Goal: Task Accomplishment & Management: Manage account settings

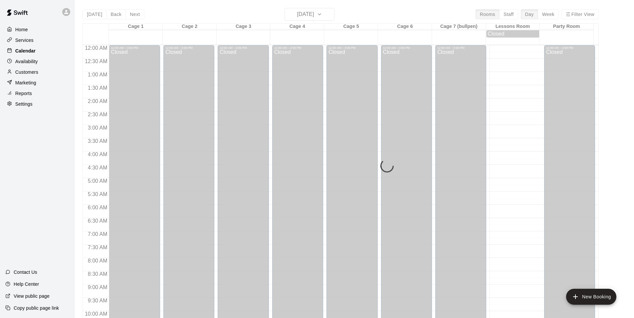
scroll to position [337, 0]
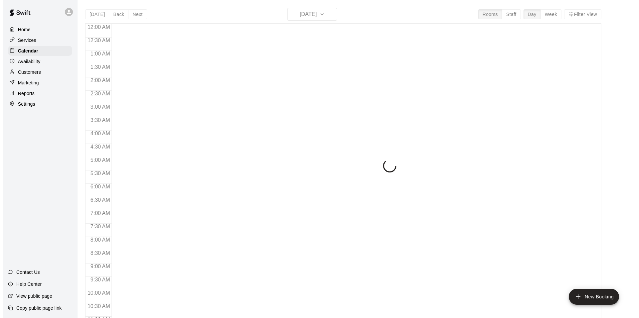
scroll to position [337, 0]
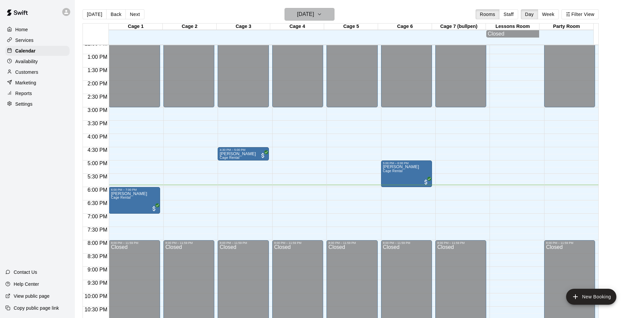
click at [322, 16] on icon "button" at bounding box center [319, 14] width 5 height 8
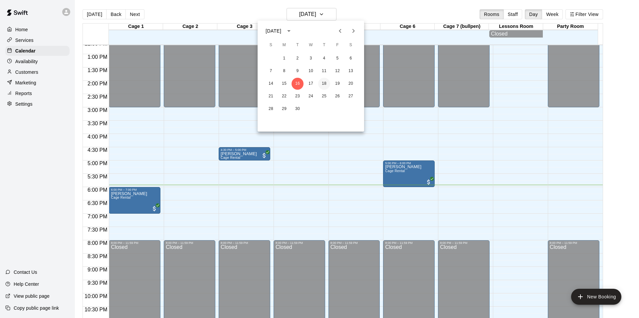
click at [328, 85] on button "18" at bounding box center [324, 84] width 12 height 12
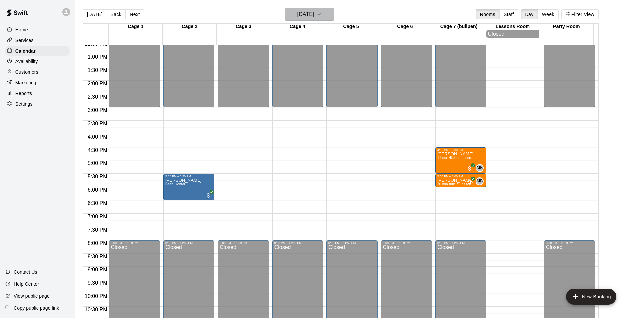
click at [322, 16] on icon "button" at bounding box center [319, 14] width 5 height 8
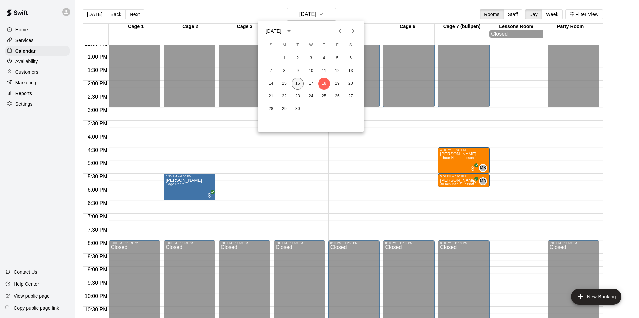
click at [294, 82] on button "16" at bounding box center [298, 84] width 12 height 12
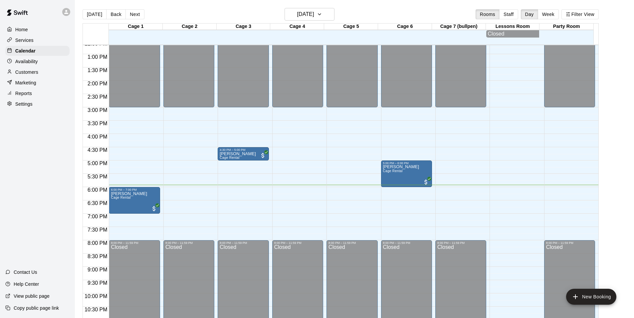
click at [32, 71] on p "Customers" at bounding box center [26, 72] width 23 height 7
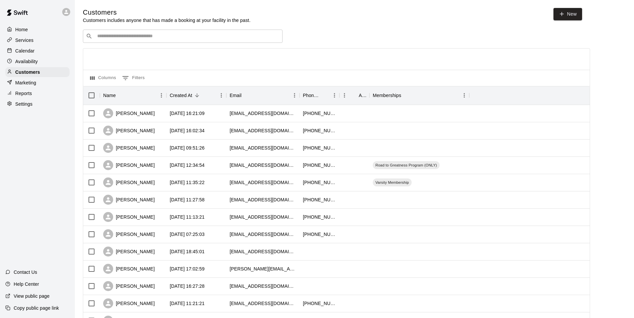
click at [148, 35] on input "Search customers by name or email" at bounding box center [187, 36] width 184 height 7
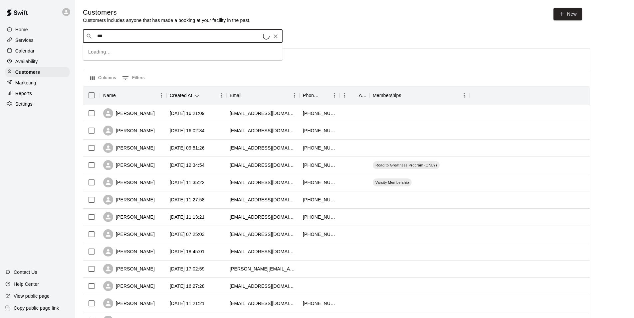
type input "****"
click at [174, 51] on p "^^Prime Player Package^^" at bounding box center [170, 51] width 47 height 6
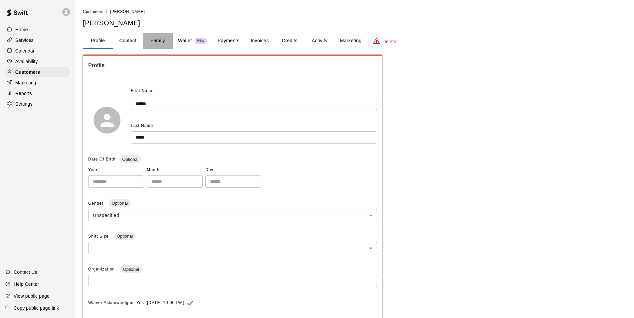
click at [153, 36] on button "Family" at bounding box center [158, 41] width 30 height 16
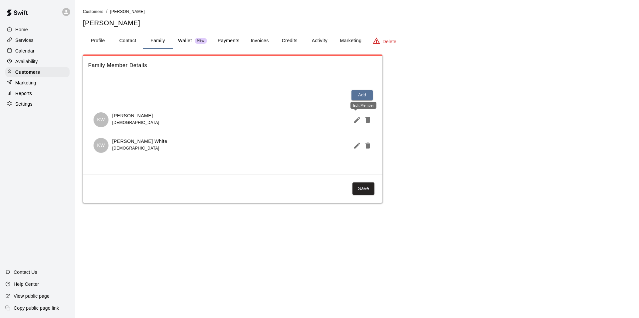
click at [356, 124] on button "Edit Member" at bounding box center [355, 119] width 11 height 13
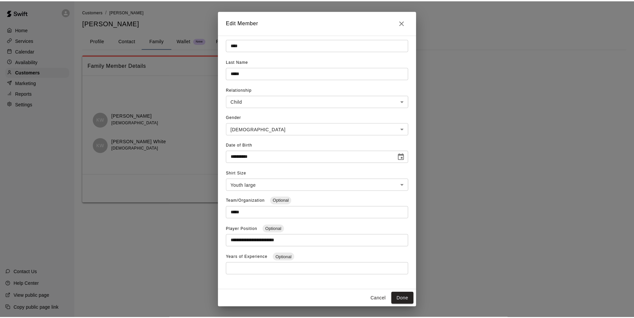
scroll to position [19, 0]
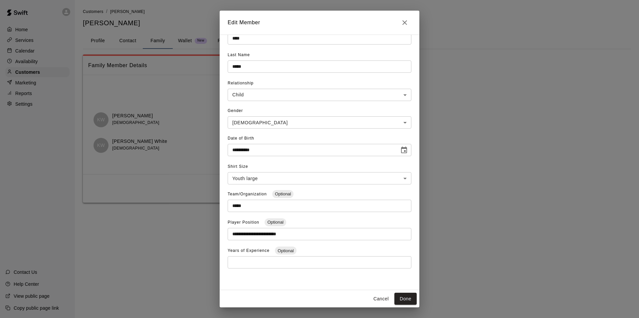
click at [405, 22] on icon "Close" at bounding box center [404, 22] width 5 height 5
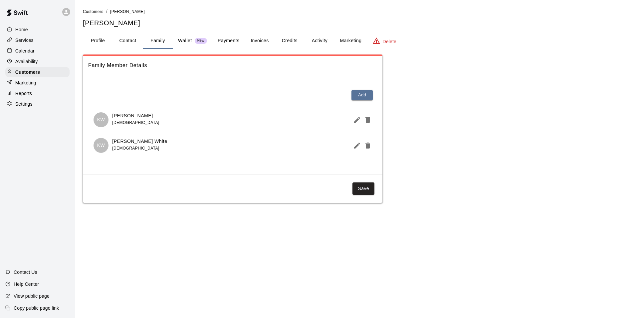
click at [354, 147] on icon "Edit Member" at bounding box center [357, 146] width 8 height 8
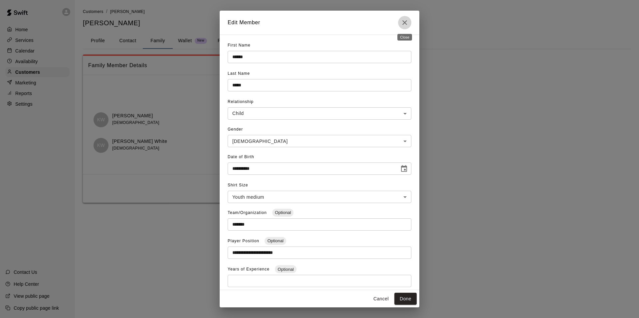
click at [402, 23] on icon "Close" at bounding box center [405, 23] width 8 height 8
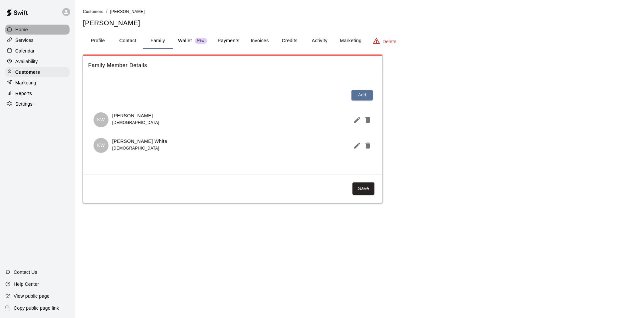
click at [35, 27] on div "Home" at bounding box center [37, 30] width 64 height 10
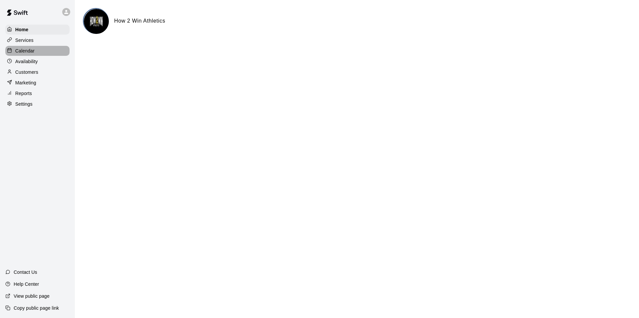
click at [31, 51] on p "Calendar" at bounding box center [24, 51] width 19 height 7
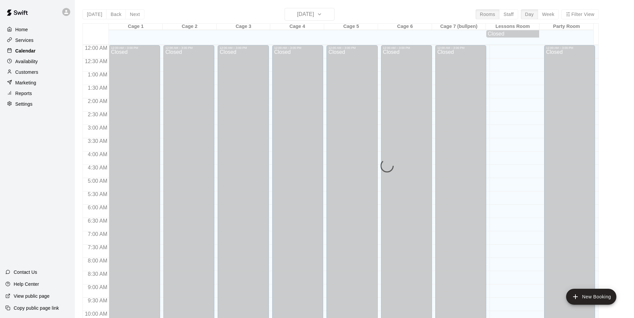
scroll to position [337, 0]
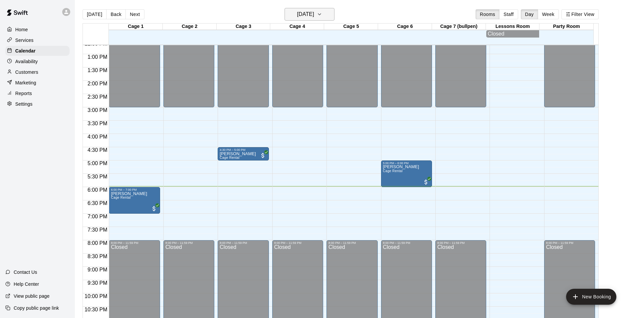
click at [322, 15] on icon "button" at bounding box center [319, 14] width 5 height 8
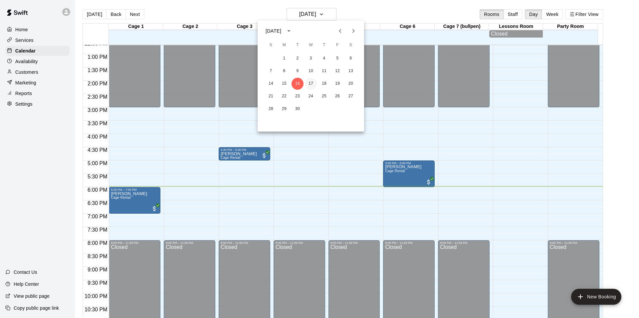
click at [310, 85] on button "17" at bounding box center [311, 84] width 12 height 12
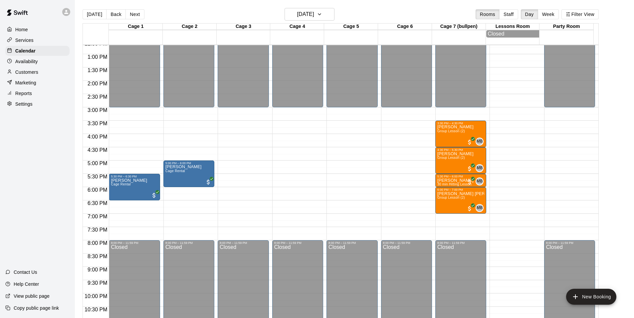
click at [22, 107] on p "Settings" at bounding box center [23, 104] width 17 height 7
select select "**"
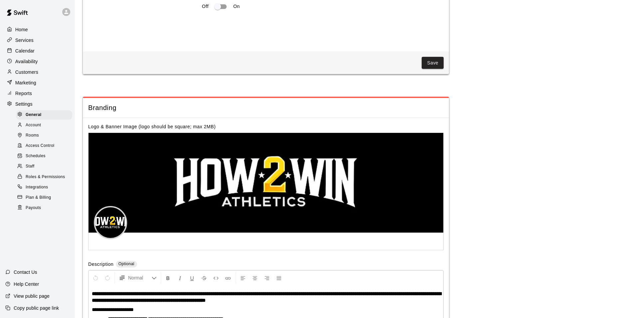
scroll to position [1398, 0]
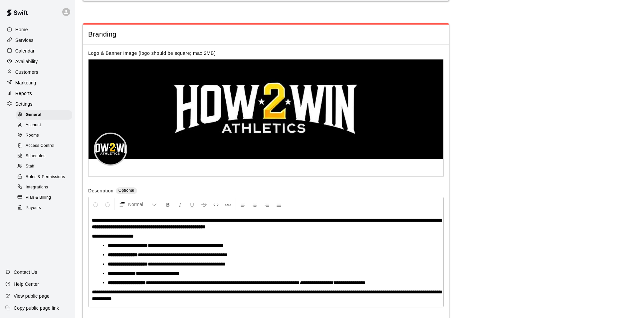
click at [35, 170] on div "Staff" at bounding box center [44, 166] width 56 height 9
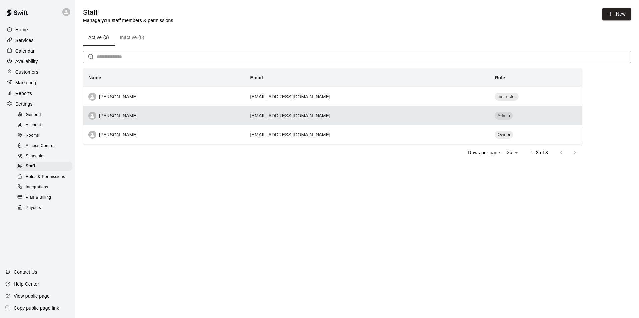
click at [182, 114] on div "Christina Pearce" at bounding box center [163, 116] width 151 height 8
select select "**"
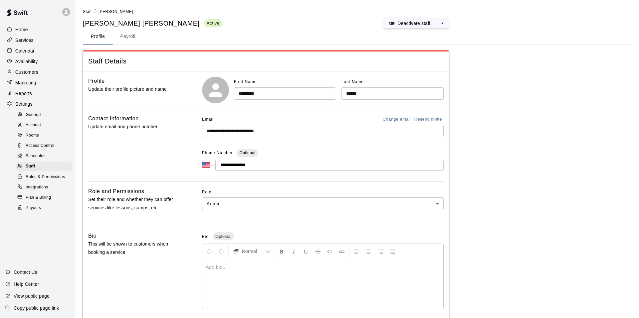
click at [297, 205] on body "**********" at bounding box center [319, 219] width 639 height 438
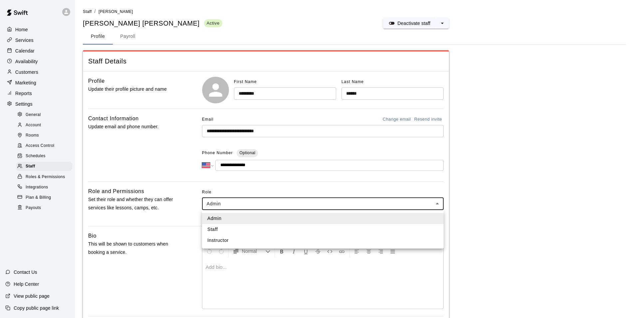
click at [179, 213] on div at bounding box center [319, 159] width 639 height 318
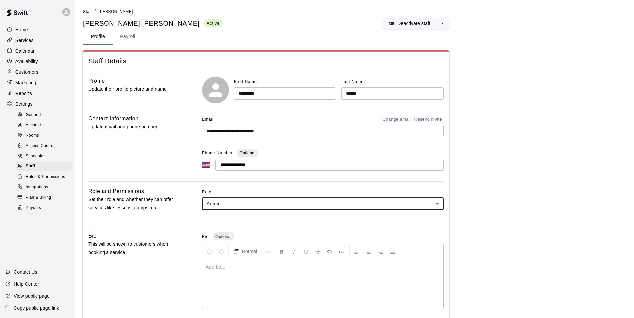
click at [49, 181] on span "Roles & Permissions" at bounding box center [45, 177] width 39 height 7
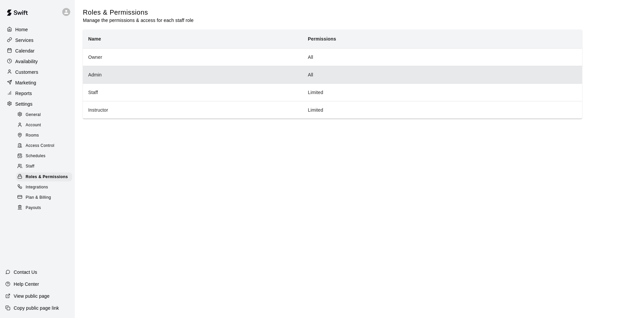
click at [136, 78] on th "Admin" at bounding box center [193, 75] width 220 height 18
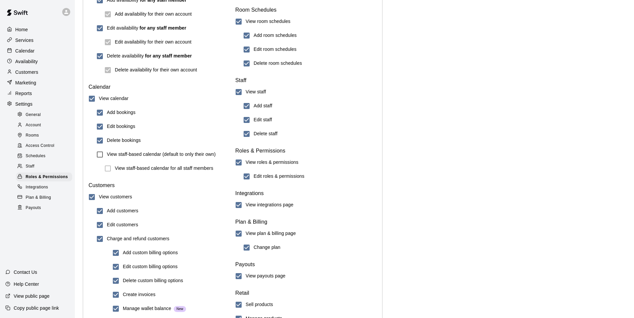
scroll to position [682, 0]
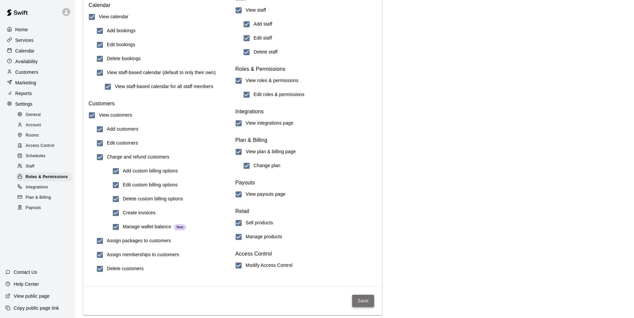
click at [369, 304] on button "Save" at bounding box center [363, 301] width 22 height 12
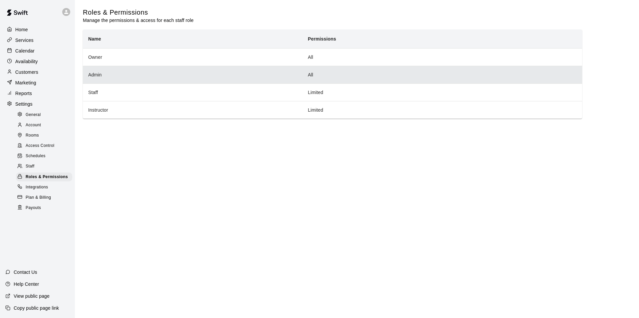
click at [114, 81] on th "Admin" at bounding box center [193, 75] width 220 height 18
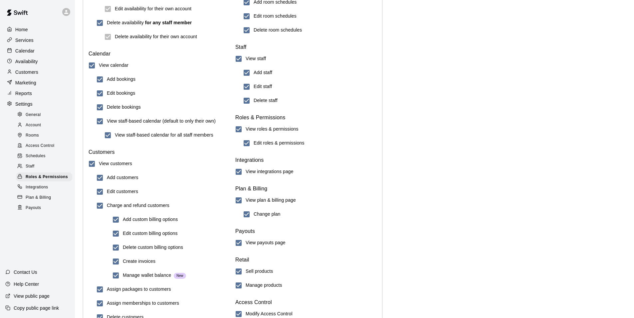
scroll to position [682, 0]
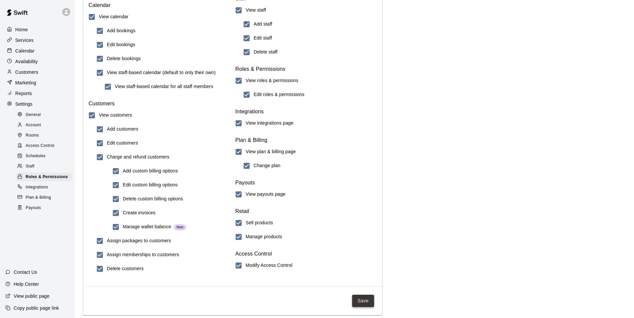
click at [367, 305] on button "Save" at bounding box center [363, 301] width 22 height 12
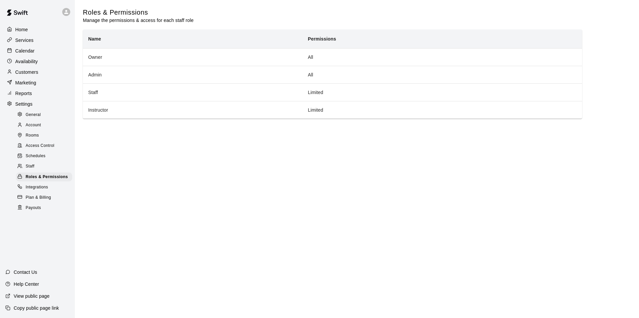
click at [36, 96] on div "Reports" at bounding box center [37, 94] width 64 height 10
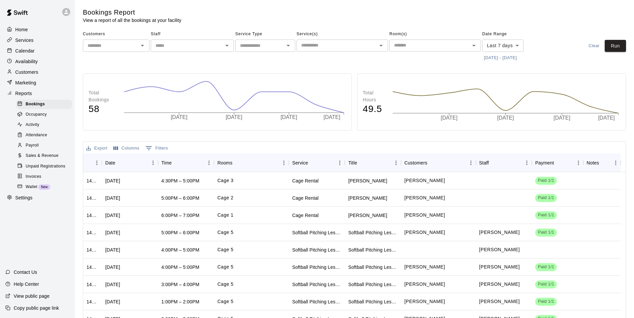
click at [49, 158] on span "Sales & Revenue" at bounding box center [42, 156] width 33 height 7
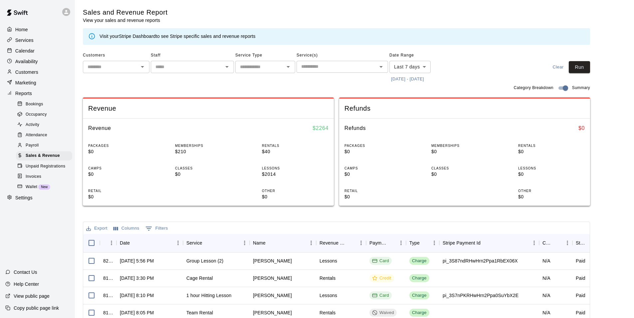
click at [420, 65] on body "Home Services Calendar Availability Customers Marketing Reports Bookings Occupa…" at bounding box center [317, 229] width 634 height 458
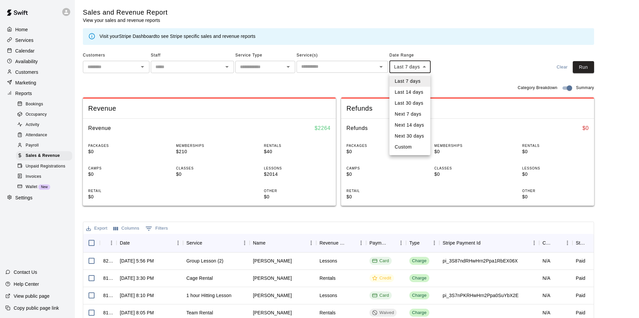
click at [414, 103] on li "Last 30 days" at bounding box center [409, 103] width 41 height 11
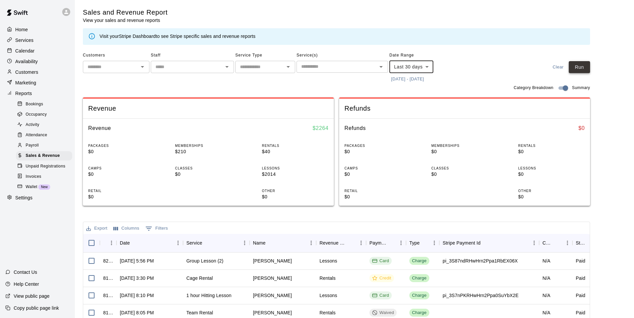
click at [586, 67] on button "Run" at bounding box center [579, 67] width 21 height 12
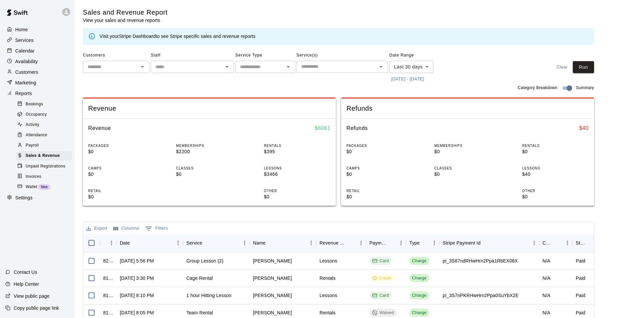
click at [432, 68] on body "Home Services Calendar Availability Customers Marketing Reports Bookings Occupa…" at bounding box center [319, 229] width 639 height 458
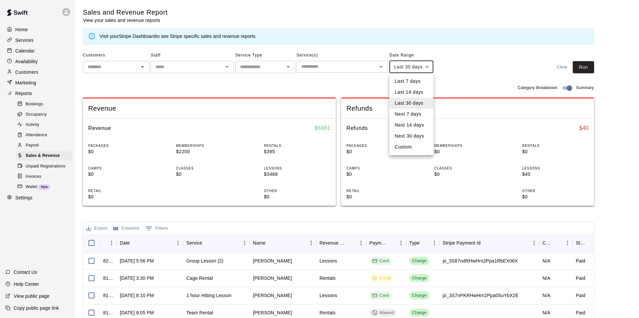
click at [415, 91] on li "Last 14 days" at bounding box center [411, 92] width 44 height 11
type input "******"
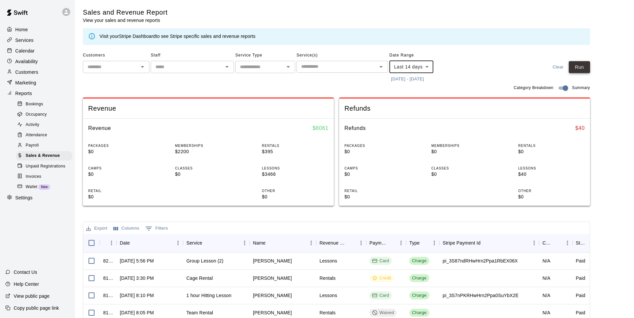
click at [586, 68] on button "Run" at bounding box center [579, 67] width 21 height 12
click at [342, 66] on input "text" at bounding box center [337, 67] width 77 height 8
click at [288, 79] on div "Service Type ​" at bounding box center [265, 67] width 60 height 34
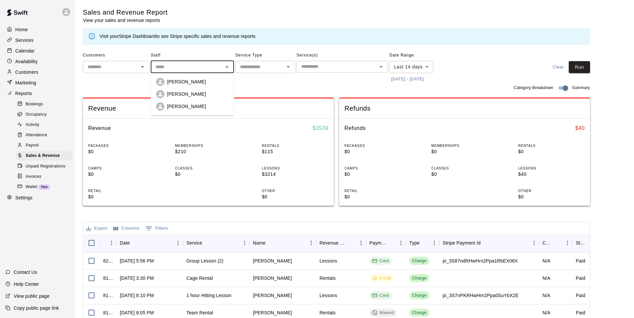
click at [215, 68] on input "text" at bounding box center [187, 67] width 68 height 8
click at [196, 78] on li "Chloe Bennett" at bounding box center [192, 82] width 83 height 12
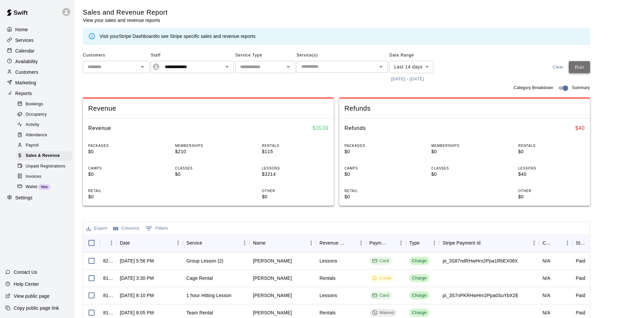
click at [586, 66] on button "Run" at bounding box center [579, 67] width 21 height 12
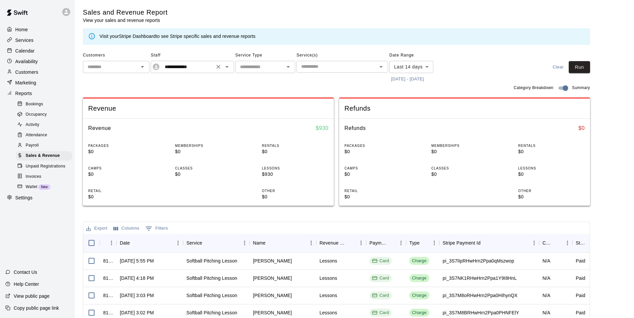
click at [213, 66] on div "**********" at bounding box center [192, 67] width 83 height 12
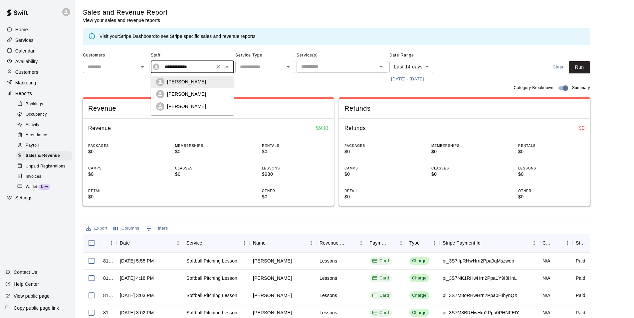
click at [193, 103] on div "Matthew Burns" at bounding box center [192, 106] width 73 height 8
type input "**********"
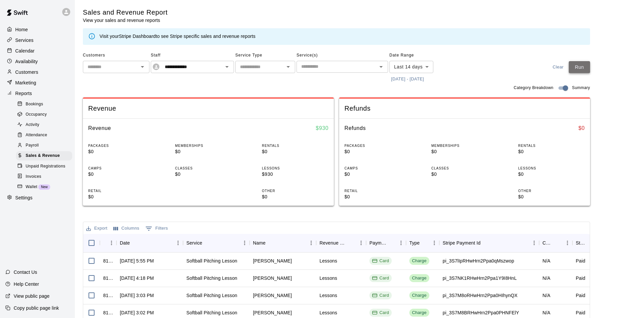
click at [585, 69] on button "Run" at bounding box center [579, 67] width 21 height 12
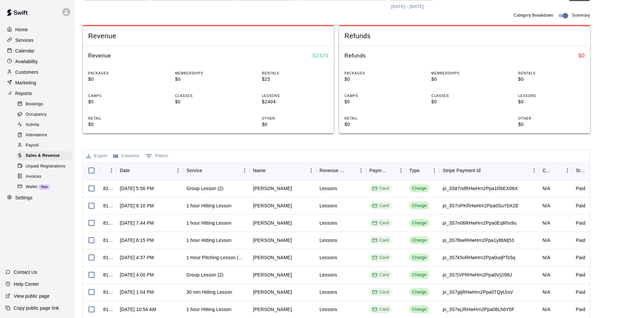
scroll to position [39, 0]
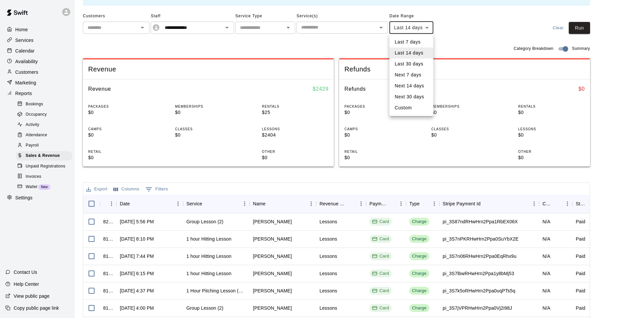
click at [414, 27] on body "**********" at bounding box center [317, 190] width 634 height 458
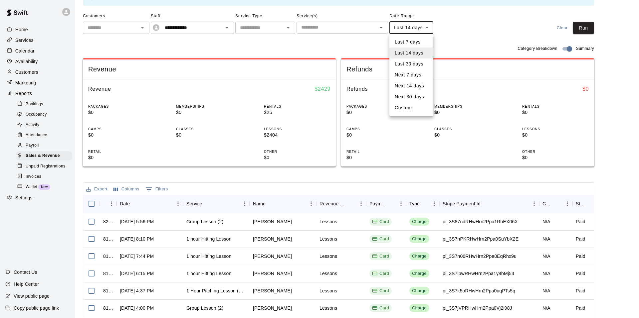
click at [414, 82] on li "Next 14 days" at bounding box center [411, 86] width 44 height 11
click at [424, 27] on body "**********" at bounding box center [319, 190] width 639 height 458
click at [417, 73] on li "Next 7 days" at bounding box center [411, 75] width 45 height 11
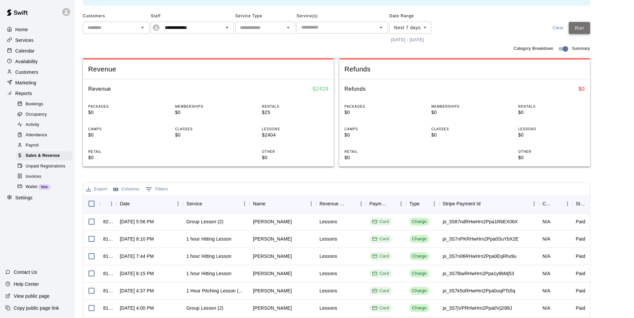
click at [586, 30] on button "Run" at bounding box center [579, 28] width 21 height 12
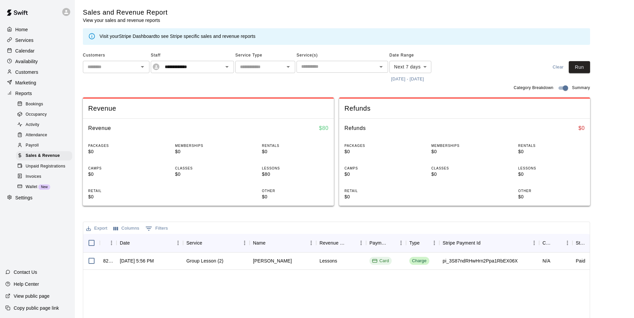
click at [422, 68] on body "**********" at bounding box center [317, 229] width 634 height 458
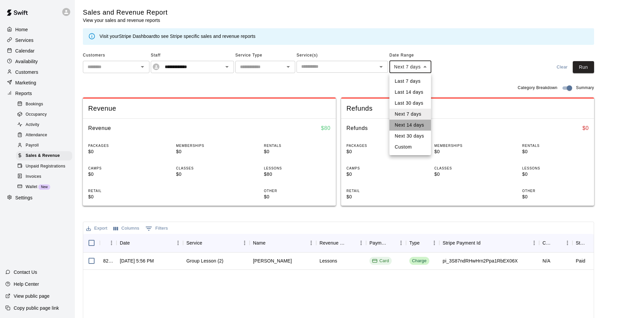
click at [414, 126] on li "Next 14 days" at bounding box center [410, 125] width 42 height 11
type input "**********"
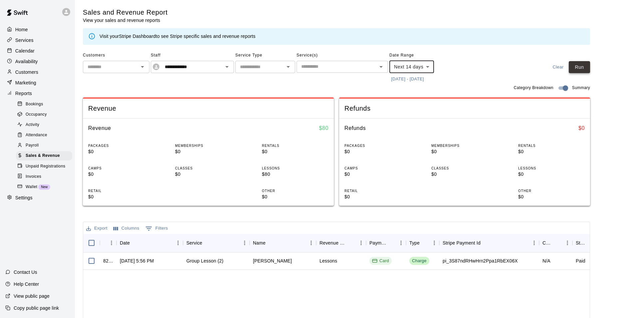
click at [590, 68] on button "Run" at bounding box center [579, 67] width 21 height 12
click at [227, 67] on icon "Open" at bounding box center [226, 67] width 3 height 2
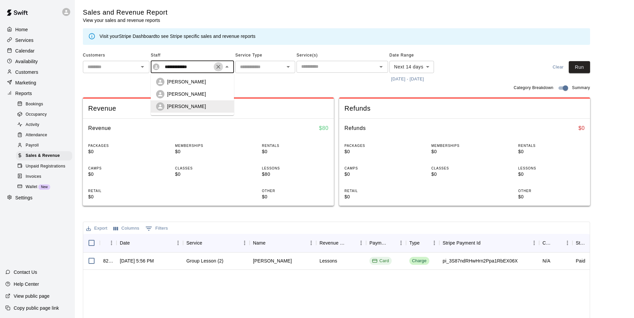
click at [216, 68] on icon "Clear" at bounding box center [218, 67] width 7 height 7
click at [587, 66] on button "Run" at bounding box center [579, 67] width 21 height 12
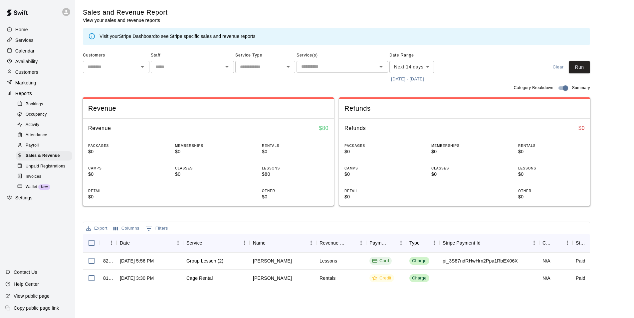
click at [27, 28] on p "Home" at bounding box center [21, 29] width 13 height 7
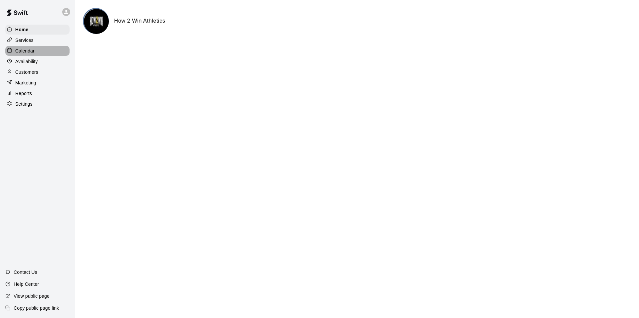
click at [29, 49] on p "Calendar" at bounding box center [24, 51] width 19 height 7
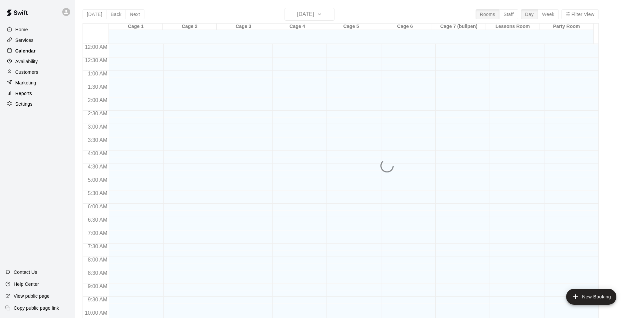
scroll to position [337, 0]
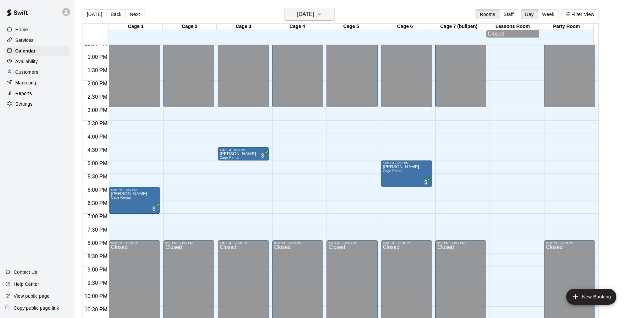
click at [322, 12] on icon "button" at bounding box center [319, 14] width 5 height 8
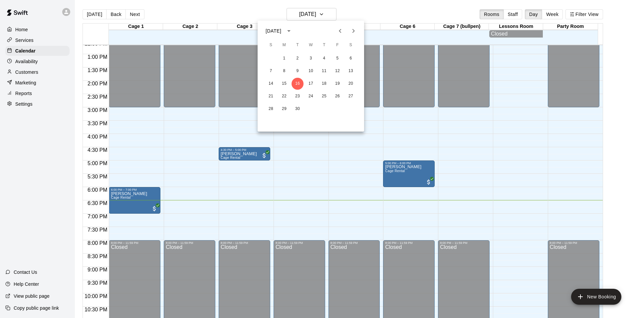
click at [315, 79] on div "14 15 16 17 18 19 20" at bounding box center [311, 84] width 106 height 12
click at [312, 81] on button "17" at bounding box center [311, 84] width 12 height 12
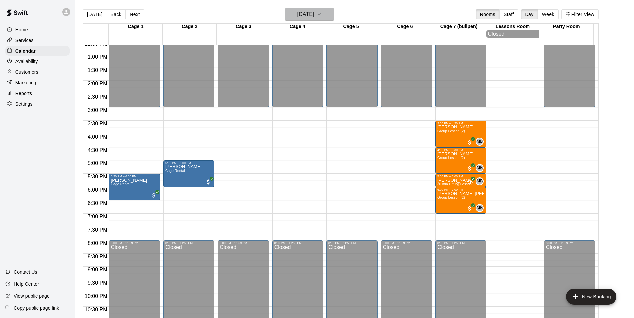
click at [331, 15] on button "Wednesday Sep 17" at bounding box center [310, 14] width 50 height 13
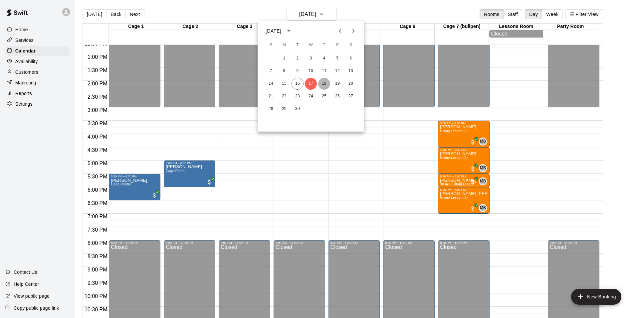
click at [326, 86] on button "18" at bounding box center [324, 84] width 12 height 12
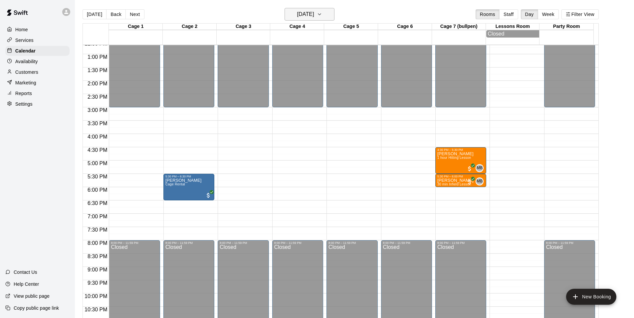
click at [322, 15] on icon "button" at bounding box center [319, 14] width 5 height 8
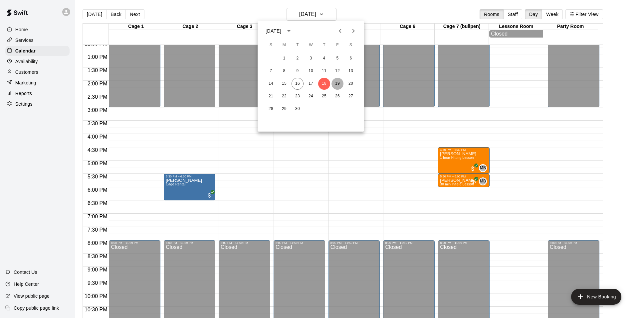
click at [337, 82] on button "19" at bounding box center [337, 84] width 12 height 12
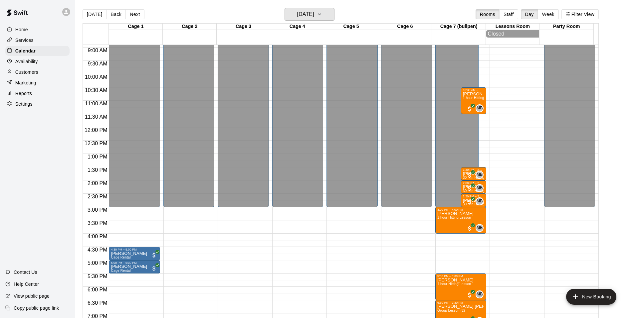
scroll to position [271, 0]
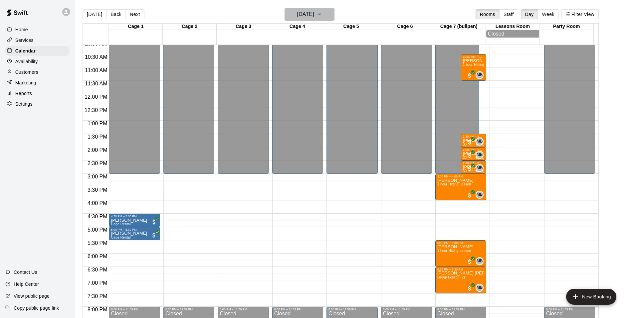
click at [334, 13] on button "Friday Sep 19" at bounding box center [310, 14] width 50 height 13
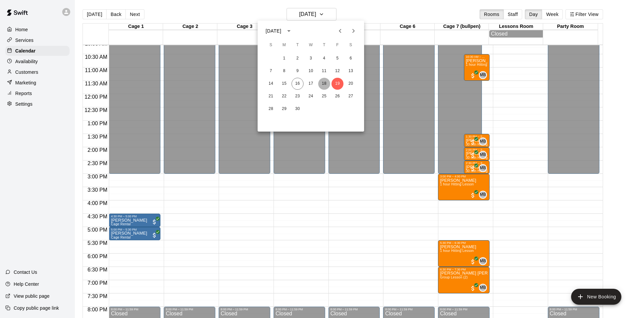
click at [322, 87] on button "18" at bounding box center [324, 84] width 12 height 12
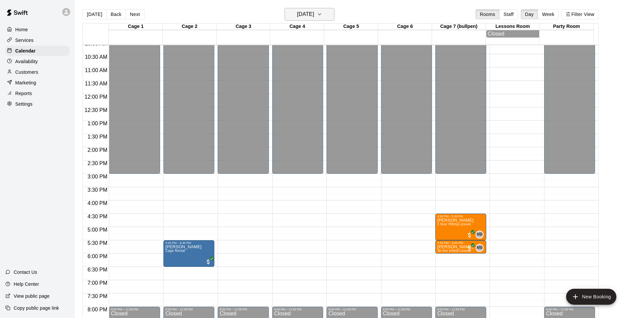
click at [314, 17] on h6 "Thursday Sep 18" at bounding box center [305, 14] width 17 height 9
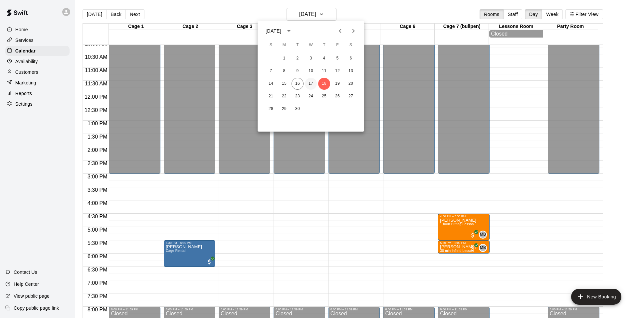
click at [312, 82] on button "17" at bounding box center [311, 84] width 12 height 12
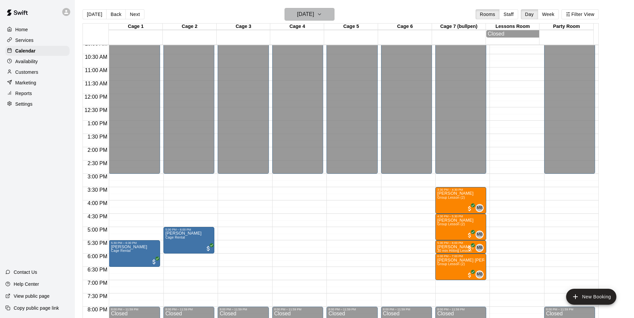
click at [320, 19] on button "Wednesday Sep 17" at bounding box center [310, 14] width 50 height 13
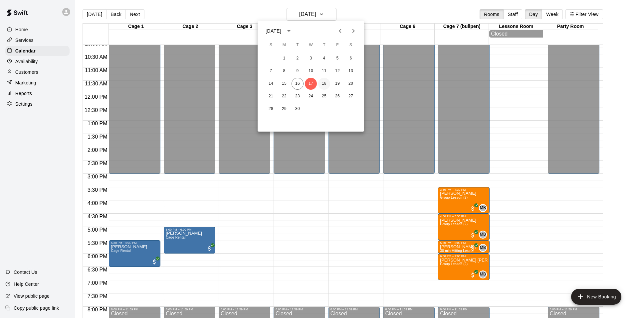
click at [325, 83] on button "18" at bounding box center [324, 84] width 12 height 12
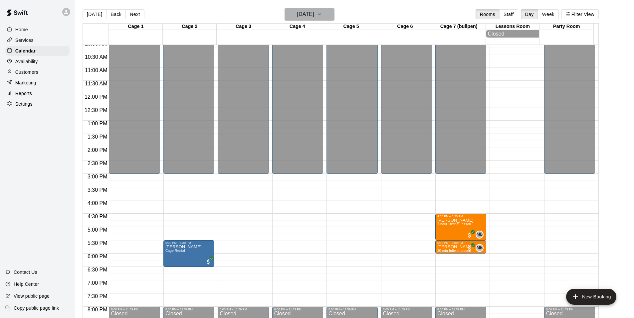
click at [314, 13] on h6 "Thursday Sep 18" at bounding box center [305, 14] width 17 height 9
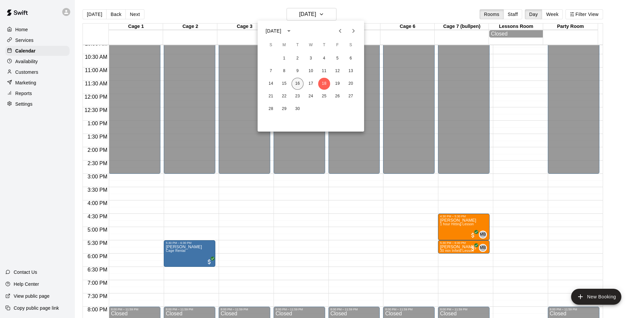
click at [300, 81] on button "16" at bounding box center [298, 84] width 12 height 12
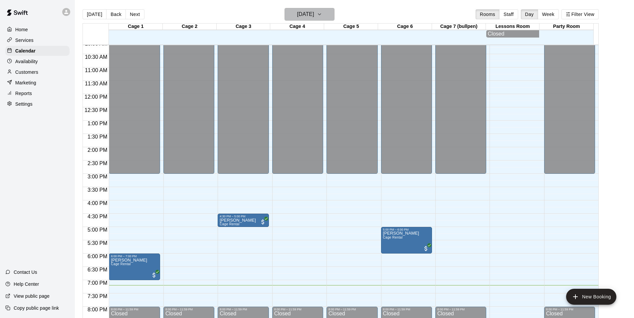
click at [321, 15] on icon "button" at bounding box center [319, 14] width 3 height 1
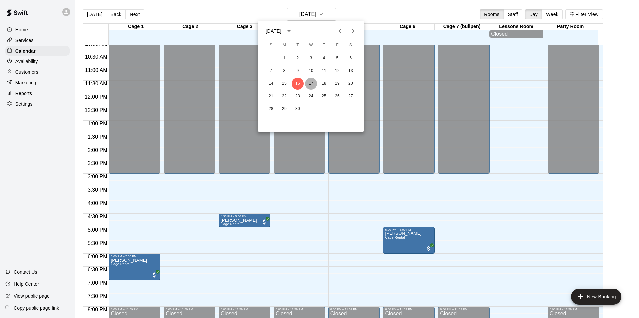
click at [310, 86] on button "17" at bounding box center [311, 84] width 12 height 12
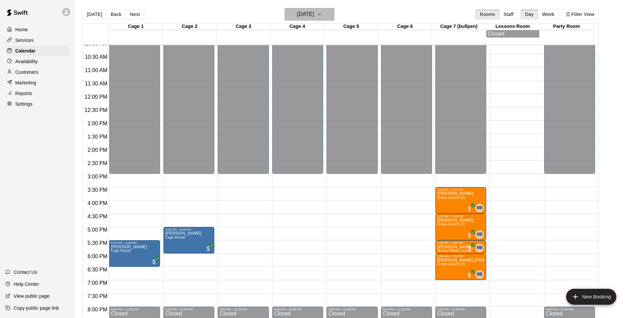
click at [331, 13] on button "Wednesday Sep 17" at bounding box center [310, 14] width 50 height 13
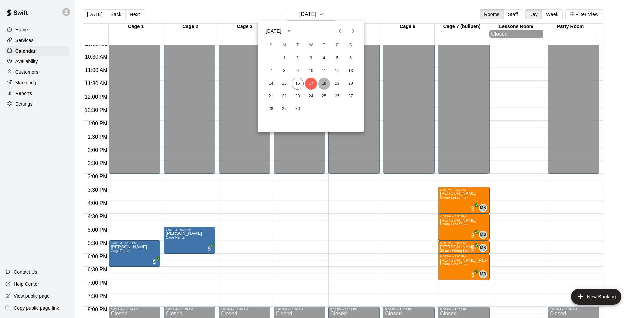
click at [326, 85] on button "18" at bounding box center [324, 84] width 12 height 12
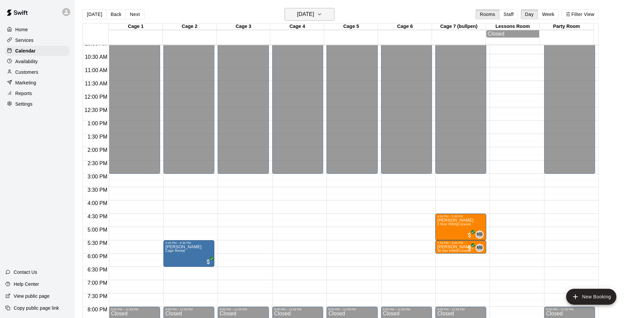
click at [314, 16] on h6 "Thursday Sep 18" at bounding box center [305, 14] width 17 height 9
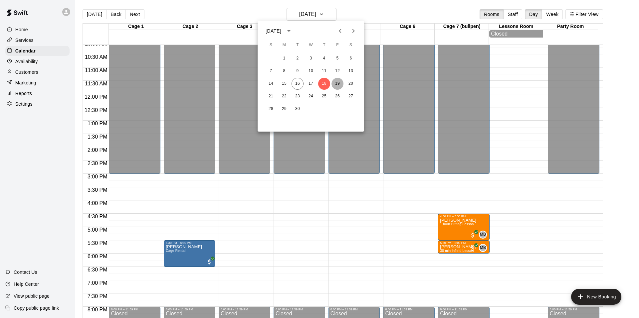
click at [336, 84] on button "19" at bounding box center [337, 84] width 12 height 12
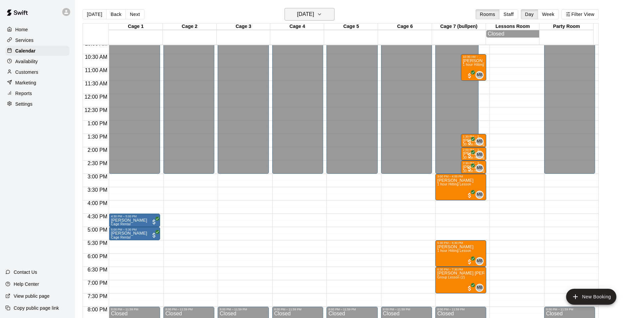
click at [322, 16] on icon "button" at bounding box center [319, 14] width 5 height 8
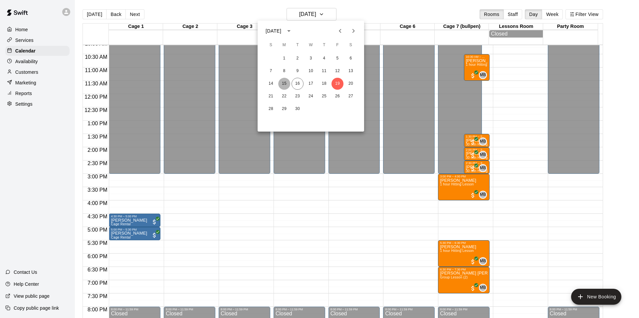
click at [287, 85] on button "15" at bounding box center [284, 84] width 12 height 12
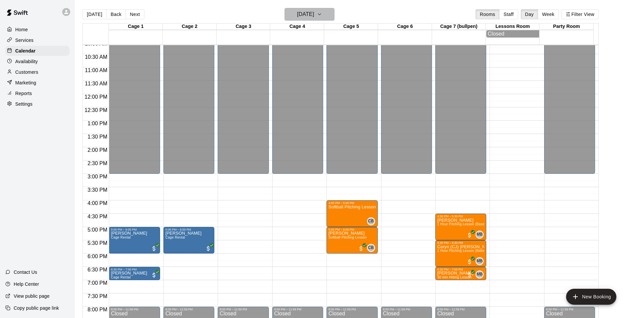
click at [314, 13] on h6 "Monday Sep 15" at bounding box center [305, 14] width 17 height 9
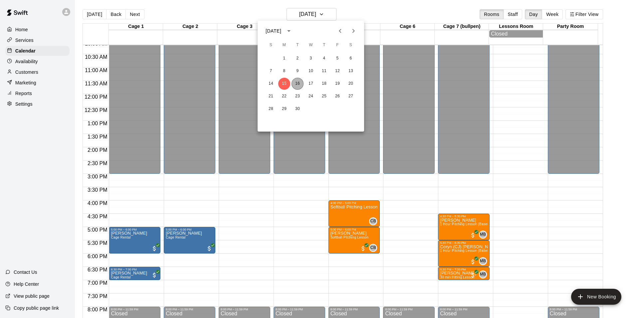
click at [299, 84] on button "16" at bounding box center [298, 84] width 12 height 12
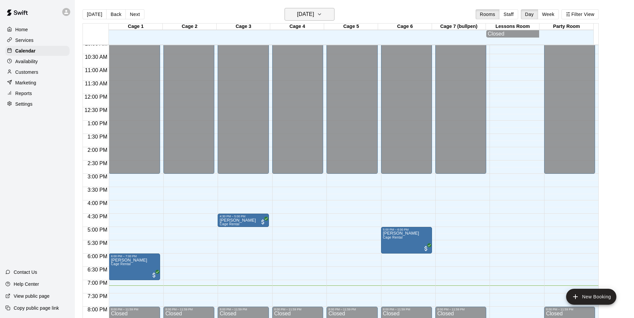
click at [322, 15] on icon "button" at bounding box center [319, 14] width 5 height 8
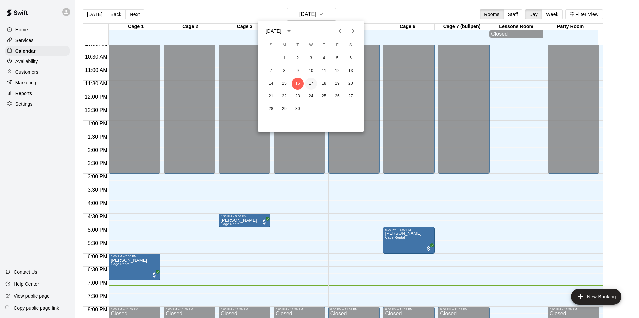
click at [307, 85] on button "17" at bounding box center [311, 84] width 12 height 12
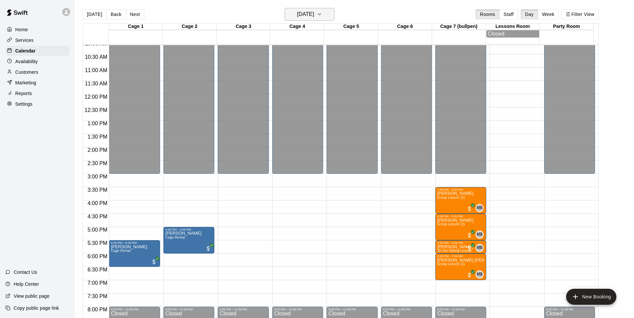
click at [330, 16] on button "Wednesday Sep 17" at bounding box center [310, 14] width 50 height 13
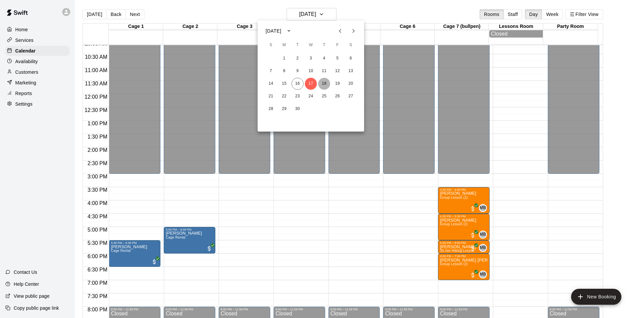
click at [325, 83] on button "18" at bounding box center [324, 84] width 12 height 12
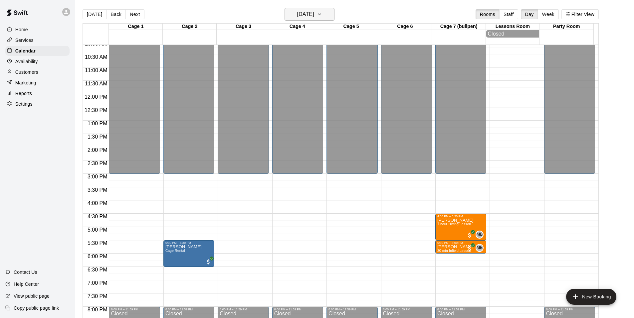
click at [327, 14] on button "Thursday Sep 18" at bounding box center [310, 14] width 50 height 13
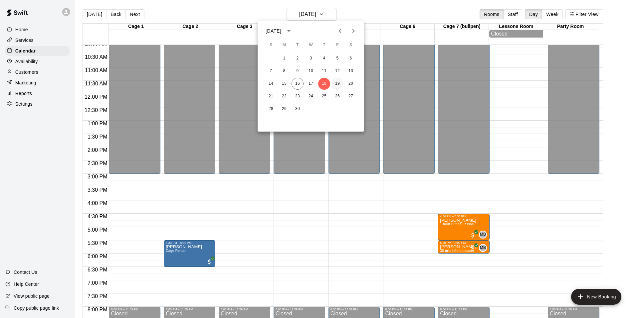
click at [336, 82] on button "19" at bounding box center [337, 84] width 12 height 12
